Goal: Task Accomplishment & Management: Complete application form

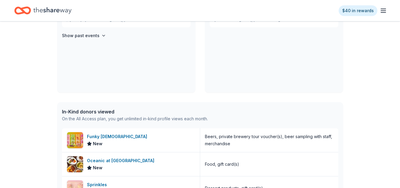
scroll to position [89, 0]
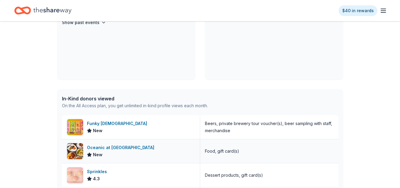
click at [122, 145] on div "Oceanic at Pompano Beach" at bounding box center [122, 147] width 70 height 7
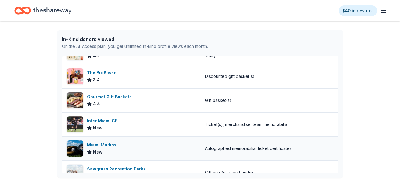
scroll to position [238, 0]
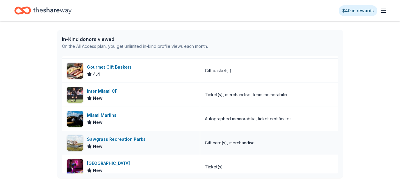
click at [112, 140] on div "Sawgrass Recreation Parks" at bounding box center [117, 139] width 61 height 7
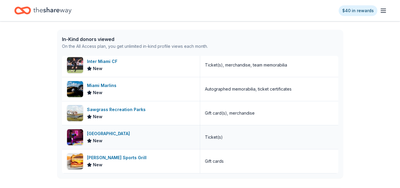
click at [116, 135] on div "[GEOGRAPHIC_DATA]" at bounding box center [109, 133] width 45 height 7
click at [112, 109] on div "Sawgrass Recreation Parks" at bounding box center [117, 109] width 61 height 7
click at [75, 90] on img at bounding box center [75, 89] width 16 height 16
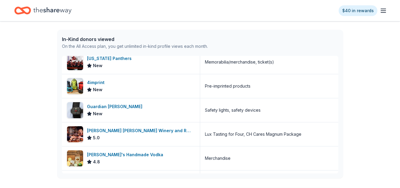
scroll to position [417, 0]
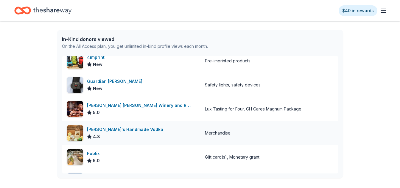
click at [110, 128] on div "Tito's Handmade Vodka" at bounding box center [126, 129] width 79 height 7
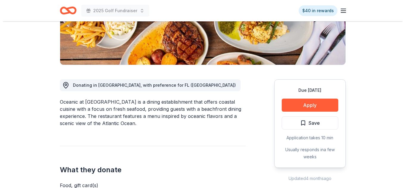
scroll to position [119, 0]
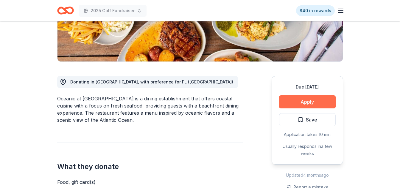
click at [299, 102] on button "Apply" at bounding box center [307, 102] width 57 height 13
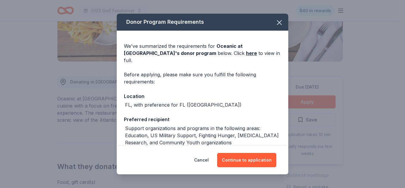
scroll to position [48, 0]
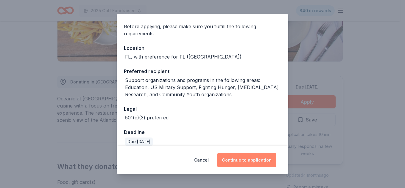
click at [234, 164] on button "Continue to application" at bounding box center [246, 160] width 59 height 14
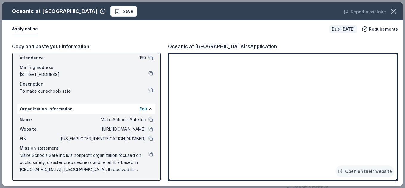
scroll to position [0, 0]
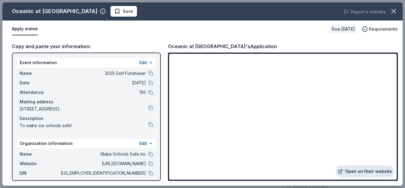
click at [360, 172] on link "Open on their website" at bounding box center [364, 172] width 59 height 12
click at [148, 174] on button at bounding box center [150, 173] width 5 height 5
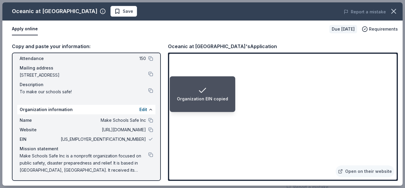
scroll to position [35, 0]
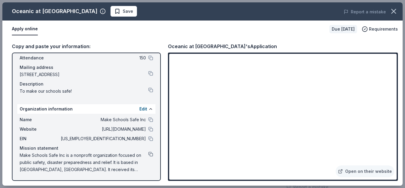
click at [148, 154] on button at bounding box center [150, 154] width 5 height 5
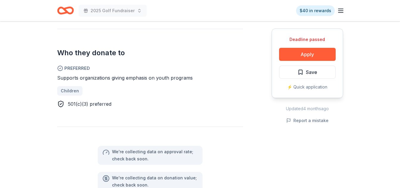
scroll to position [327, 0]
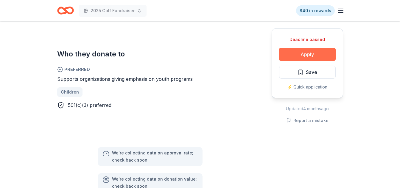
click at [312, 55] on button "Apply" at bounding box center [307, 54] width 57 height 13
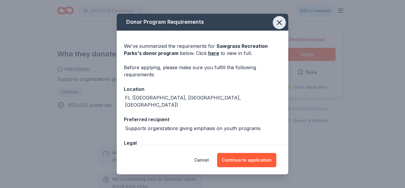
click at [276, 23] on icon "button" at bounding box center [279, 22] width 8 height 8
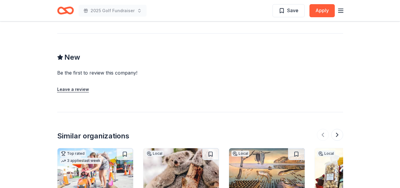
scroll to position [506, 0]
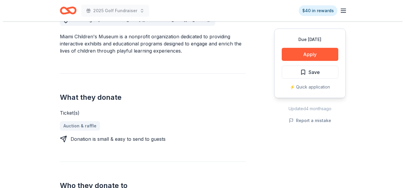
scroll to position [179, 0]
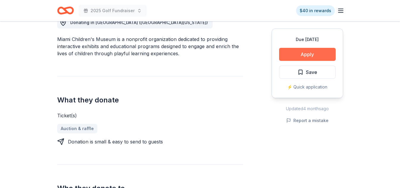
click at [307, 52] on button "Apply" at bounding box center [307, 54] width 57 height 13
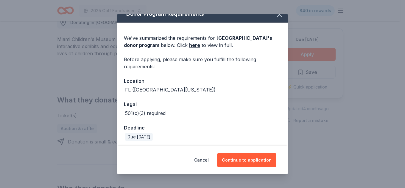
scroll to position [10, 0]
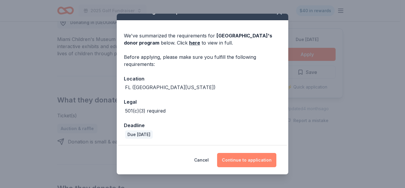
click at [235, 160] on button "Continue to application" at bounding box center [246, 160] width 59 height 14
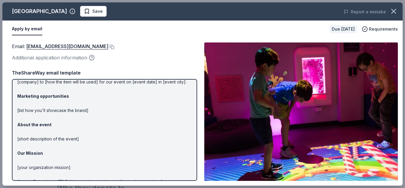
scroll to position [59, 0]
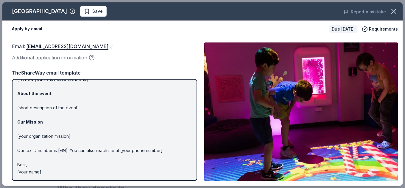
drag, startPoint x: 47, startPoint y: 173, endPoint x: 27, endPoint y: 162, distance: 23.1
click at [27, 162] on p "Hi [name/there], I am [your name] from [your org]. We are seeking [requested it…" at bounding box center [104, 101] width 174 height 150
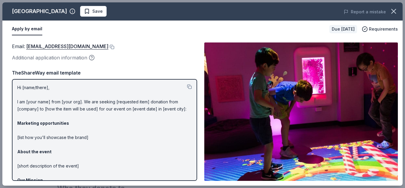
scroll to position [0, 0]
click at [187, 88] on button at bounding box center [189, 87] width 5 height 5
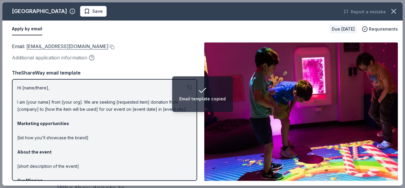
drag, startPoint x: 58, startPoint y: 48, endPoint x: 40, endPoint y: 45, distance: 18.1
click at [40, 45] on link "schaves@miamichildrensmuseum.org" at bounding box center [67, 47] width 82 height 8
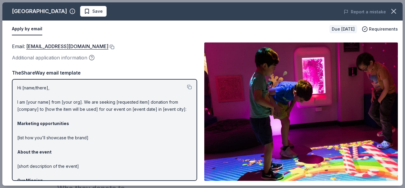
click at [114, 49] on button at bounding box center [111, 47] width 6 height 5
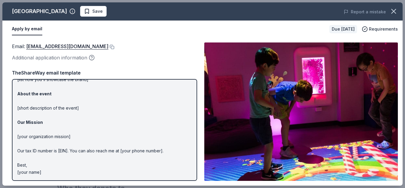
scroll to position [59, 0]
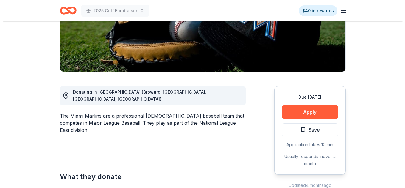
scroll to position [179, 0]
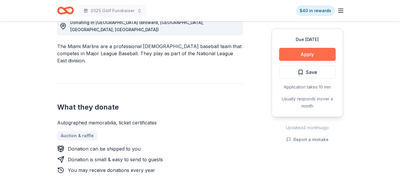
click at [302, 52] on button "Apply" at bounding box center [307, 54] width 57 height 13
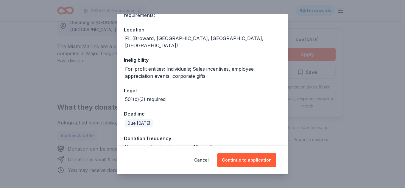
scroll to position [64, 0]
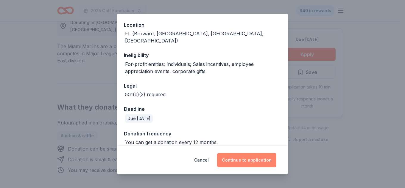
click at [255, 161] on button "Continue to application" at bounding box center [246, 160] width 59 height 14
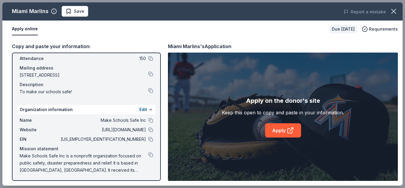
scroll to position [35, 0]
click at [148, 137] on button at bounding box center [150, 139] width 5 height 5
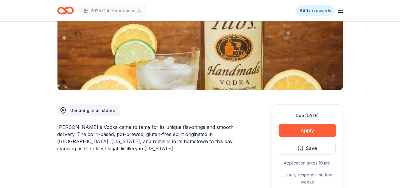
scroll to position [119, 0]
